Goal: Find specific page/section: Find specific page/section

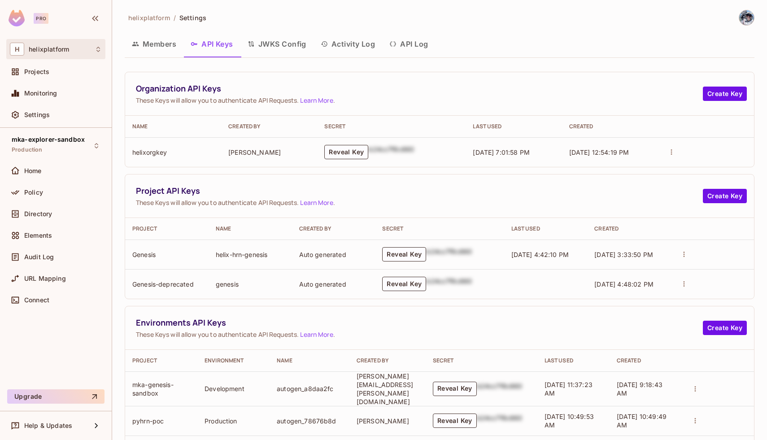
scroll to position [277, 0]
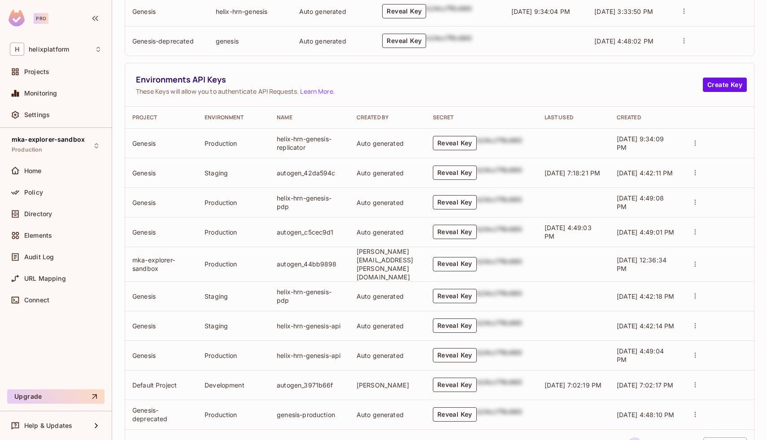
scroll to position [277, 0]
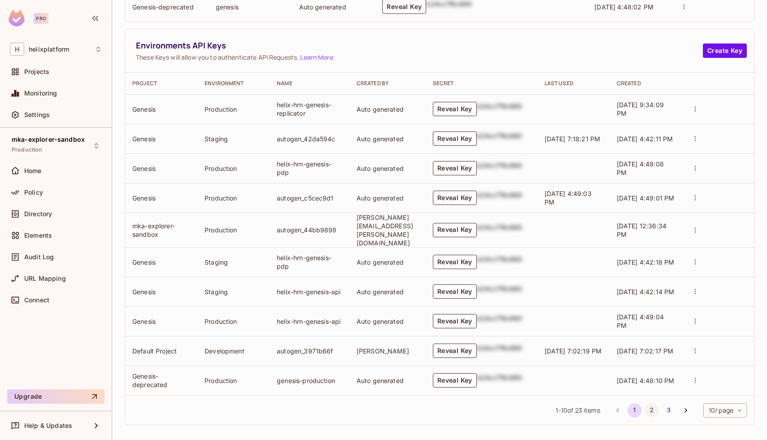
click at [654, 407] on button "2" at bounding box center [652, 410] width 14 height 14
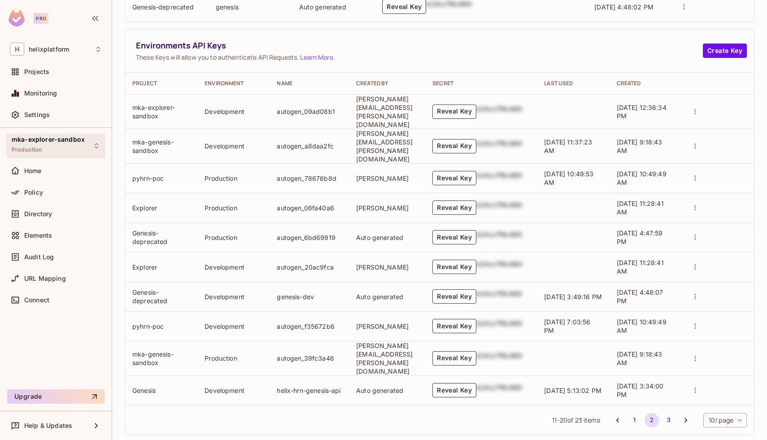
click at [64, 146] on div "mka-explorer-sandbox Production" at bounding box center [48, 145] width 73 height 19
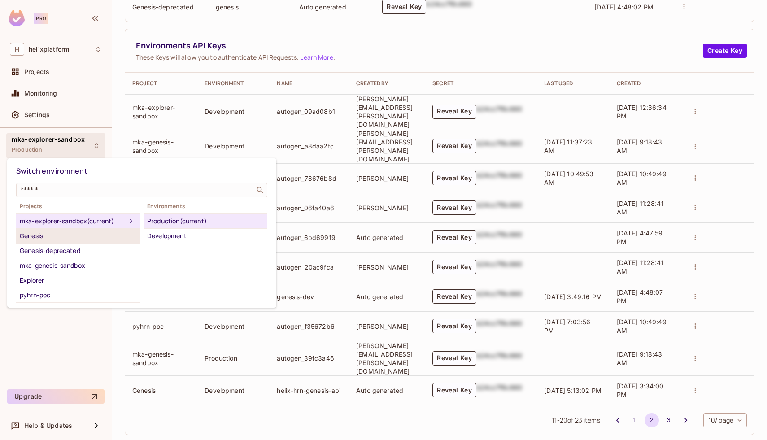
click at [69, 237] on div "Genesis" at bounding box center [78, 236] width 117 height 11
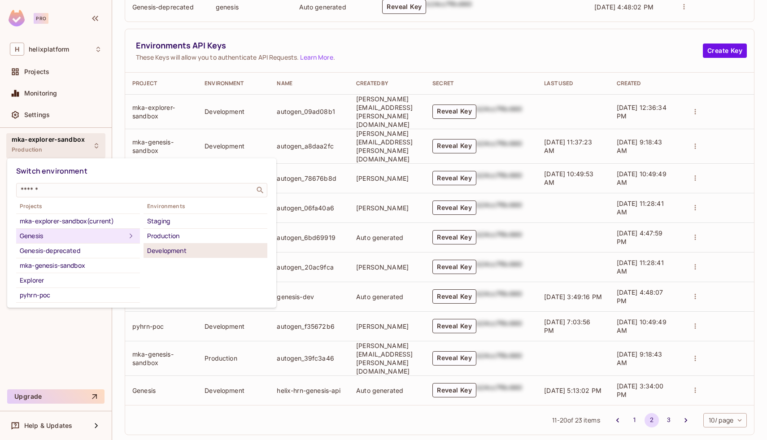
click at [165, 249] on div "Development" at bounding box center [205, 250] width 117 height 11
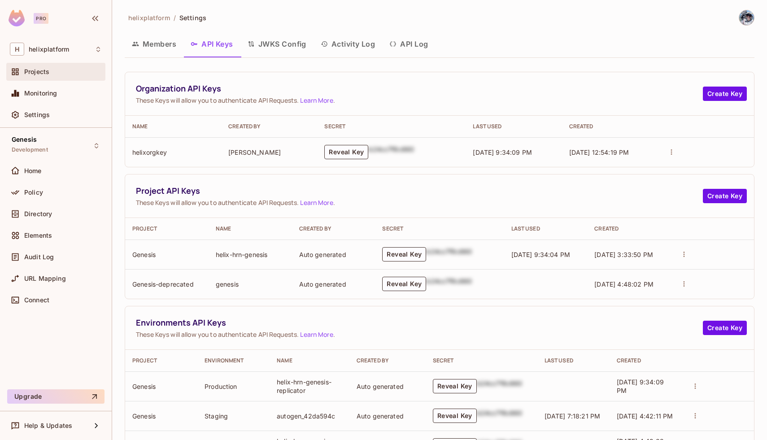
click at [42, 71] on span "Projects" at bounding box center [36, 71] width 25 height 7
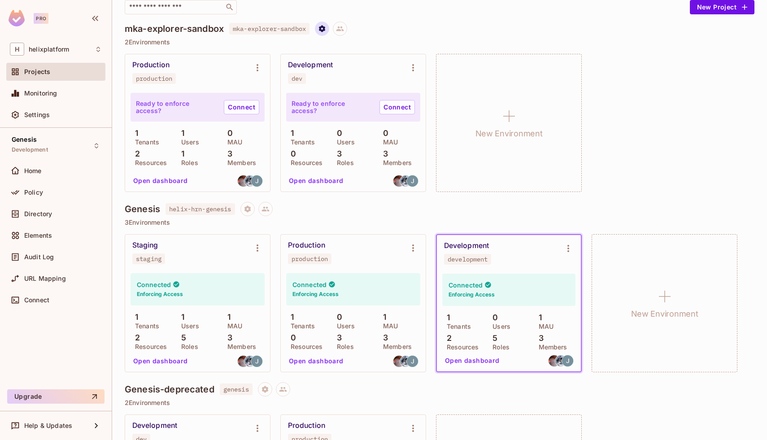
scroll to position [157, 0]
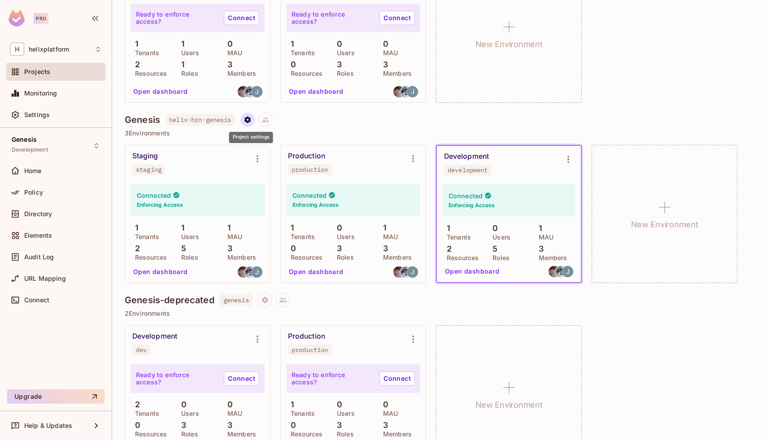
click at [251, 125] on button "Project settings" at bounding box center [248, 120] width 14 height 14
click at [368, 113] on div at bounding box center [383, 220] width 767 height 440
click at [59, 112] on div "Settings" at bounding box center [63, 114] width 78 height 7
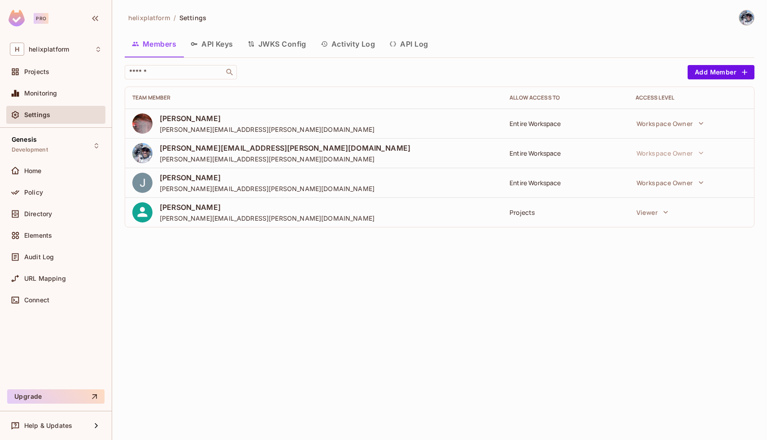
click at [212, 46] on button "API Keys" at bounding box center [212, 44] width 57 height 22
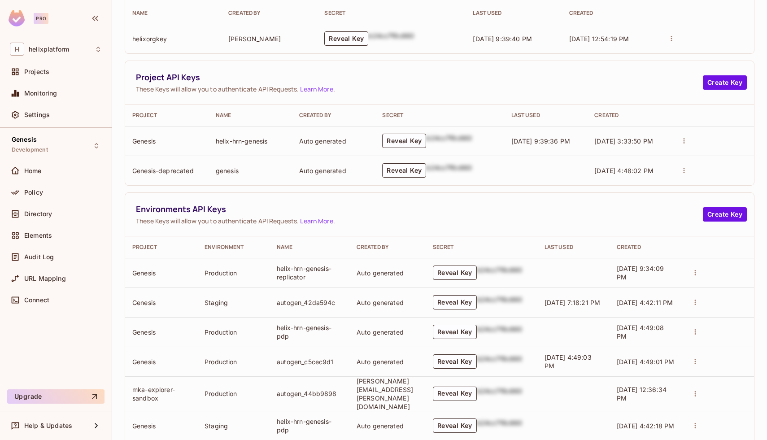
scroll to position [277, 0]
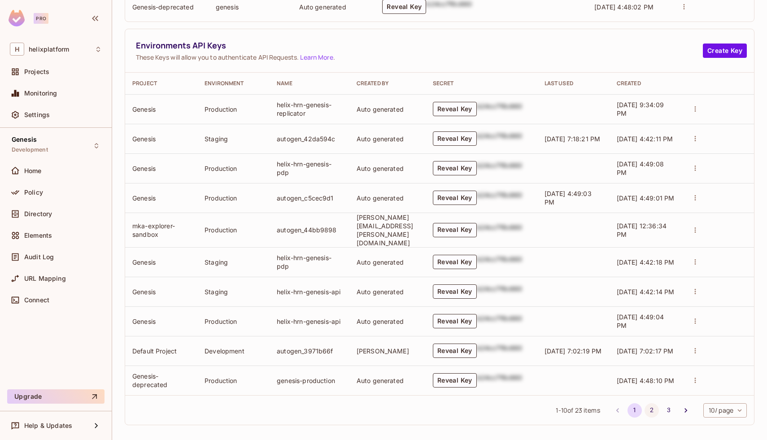
click at [649, 403] on button "2" at bounding box center [652, 410] width 14 height 14
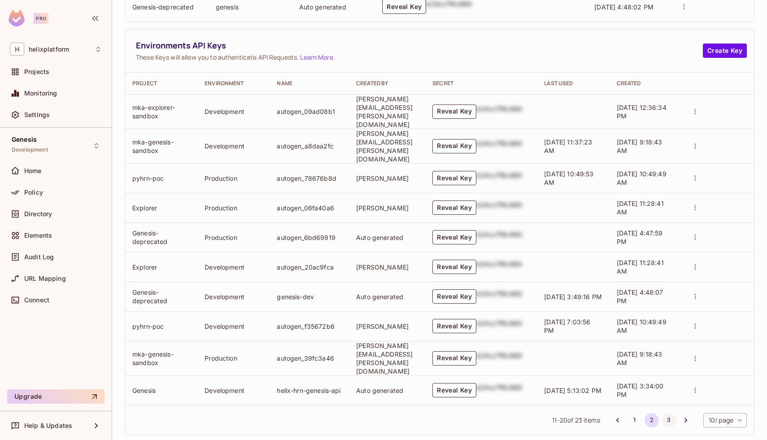
click at [665, 413] on button "3" at bounding box center [669, 420] width 14 height 14
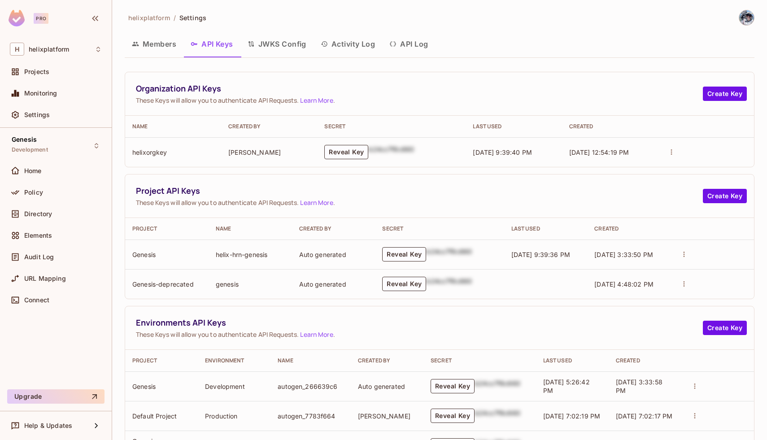
scroll to position [70, 0]
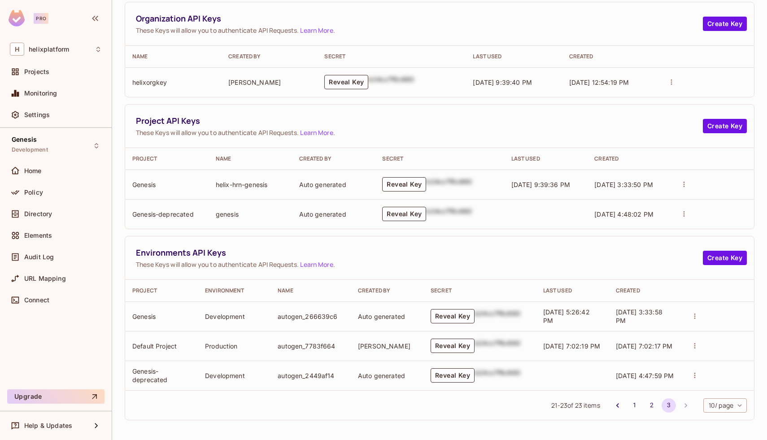
click at [644, 403] on li "2" at bounding box center [652, 405] width 17 height 14
click at [648, 406] on button "2" at bounding box center [652, 405] width 14 height 14
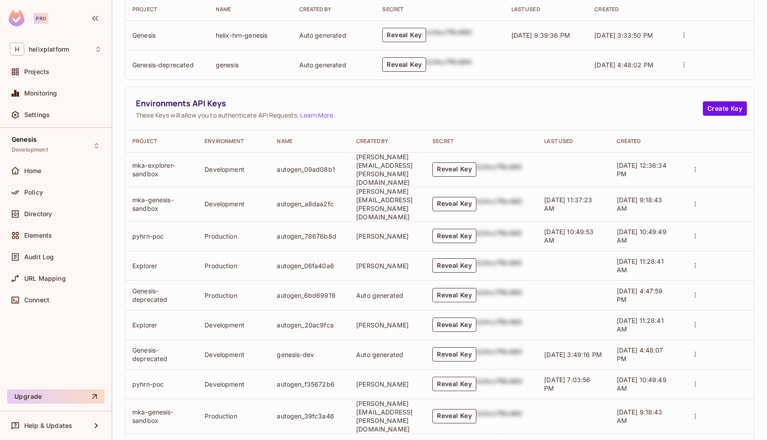
scroll to position [277, 0]
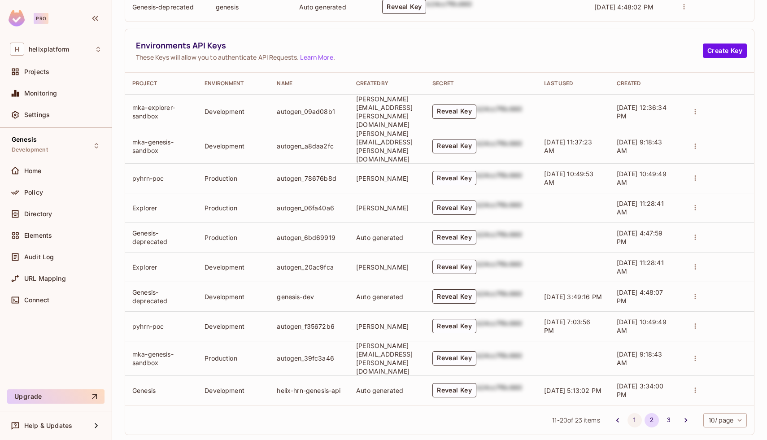
click at [633, 413] on button "1" at bounding box center [635, 420] width 14 height 14
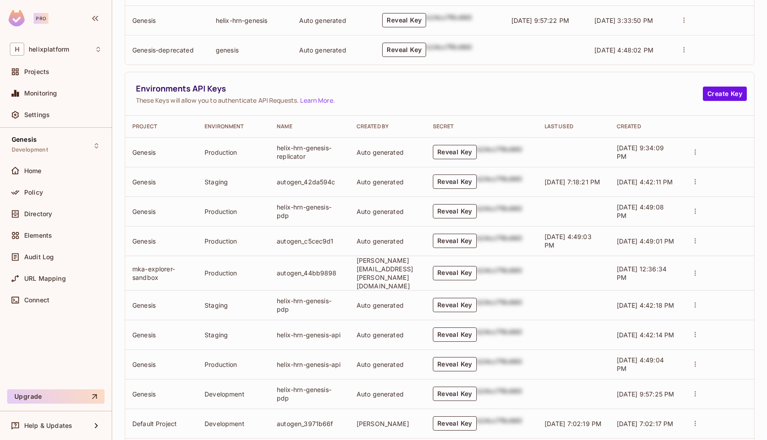
scroll to position [277, 0]
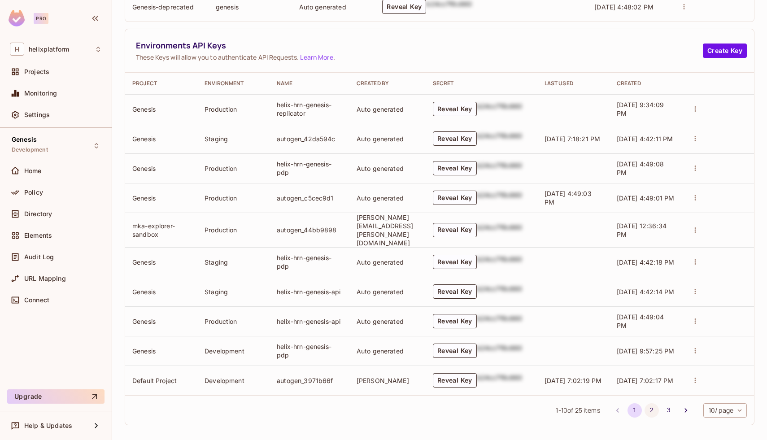
click at [650, 407] on button "2" at bounding box center [652, 410] width 14 height 14
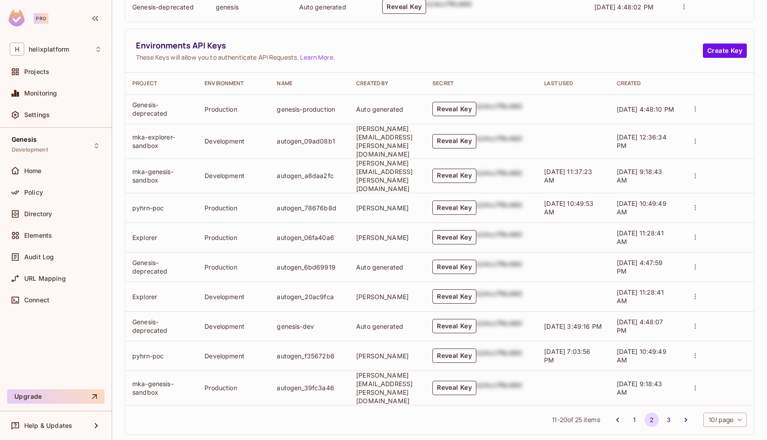
click at [670, 413] on div "11 - 20 of 25 items 1 2 3 10 / page ** ​" at bounding box center [439, 420] width 629 height 30
click at [669, 413] on button "3" at bounding box center [669, 420] width 14 height 14
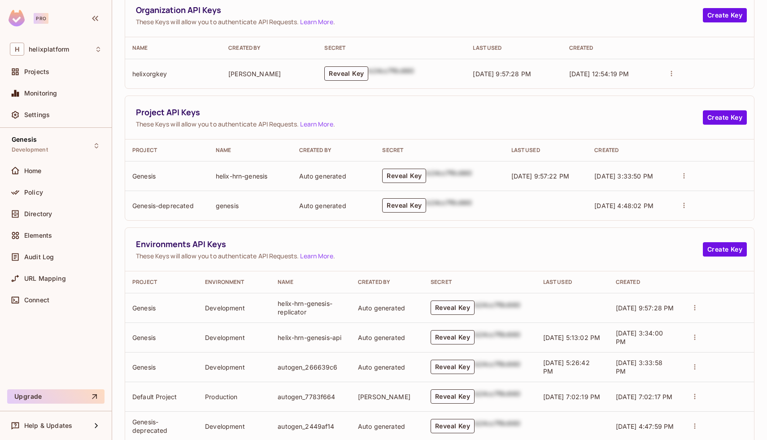
scroll to position [129, 0]
